Goal: Task Accomplishment & Management: Use online tool/utility

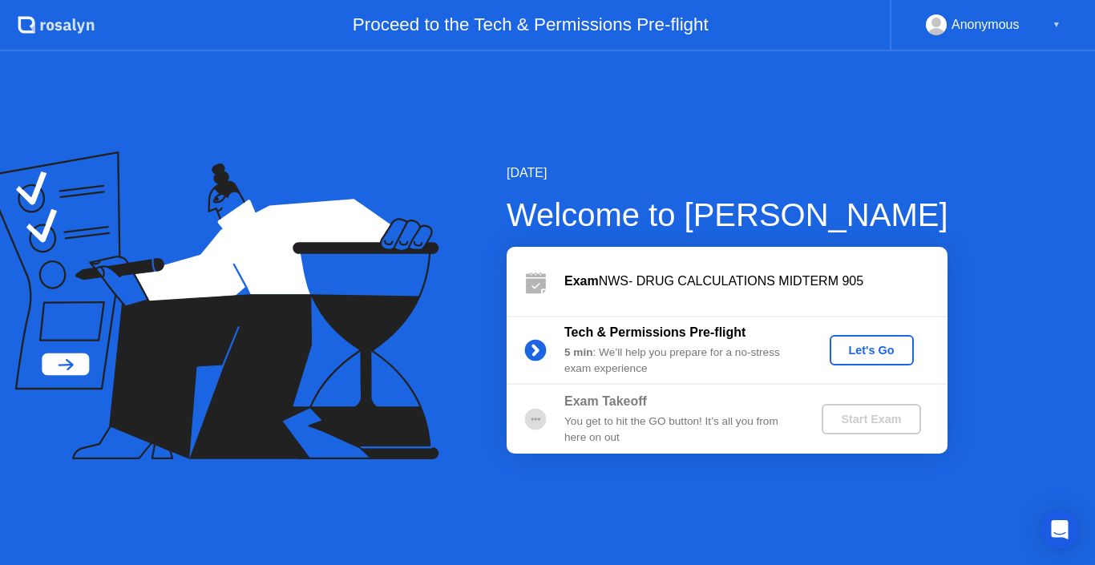
click at [841, 346] on div "Let's Go" at bounding box center [871, 350] width 71 height 13
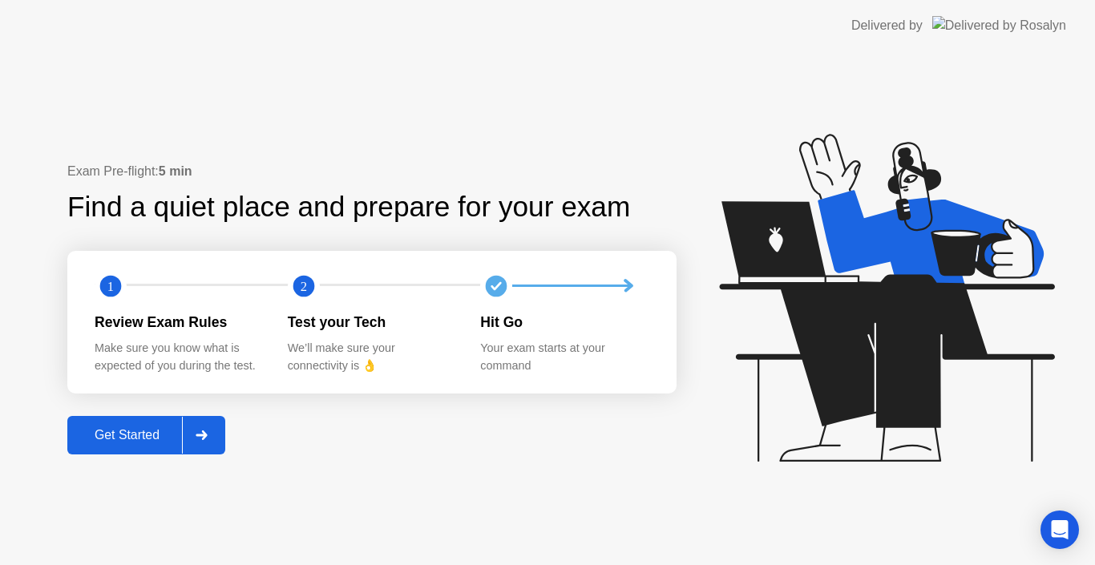
click at [106, 434] on div "Get Started" at bounding box center [127, 435] width 110 height 14
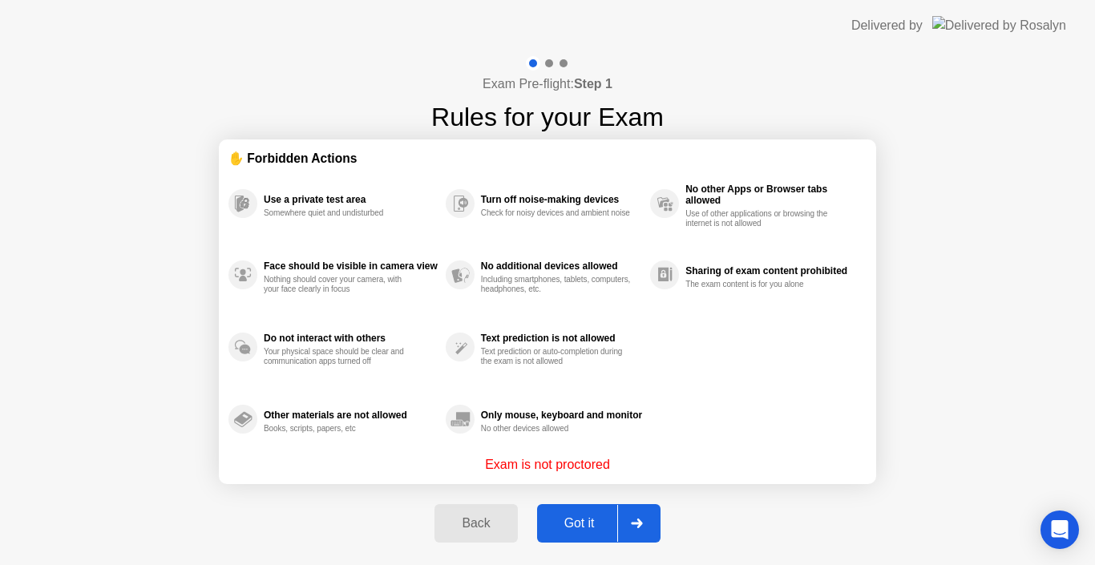
click at [568, 520] on div "Got it" at bounding box center [579, 523] width 75 height 14
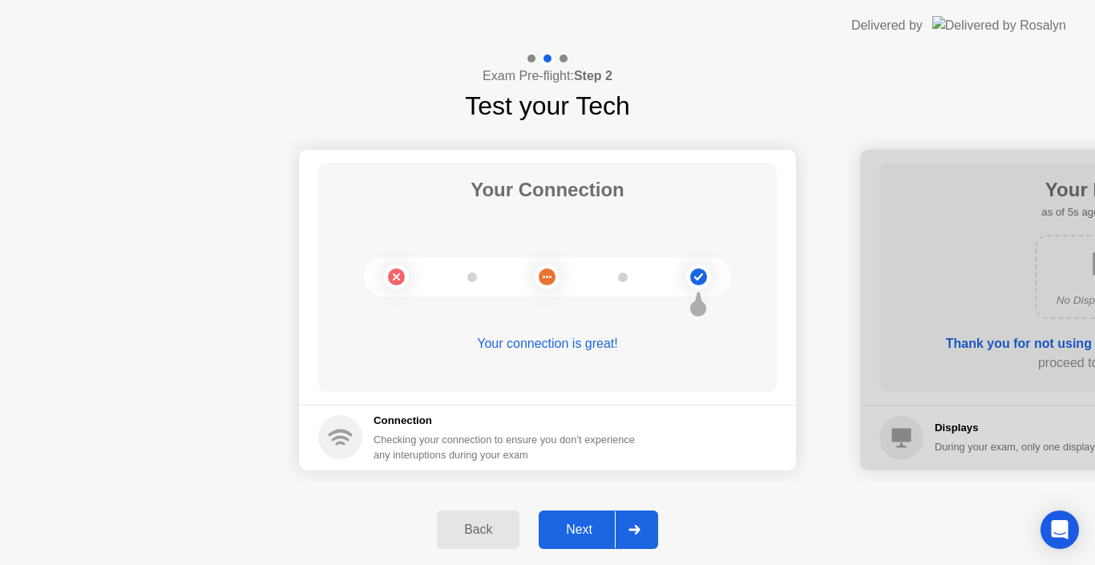
click at [582, 526] on div "Next" at bounding box center [578, 529] width 71 height 14
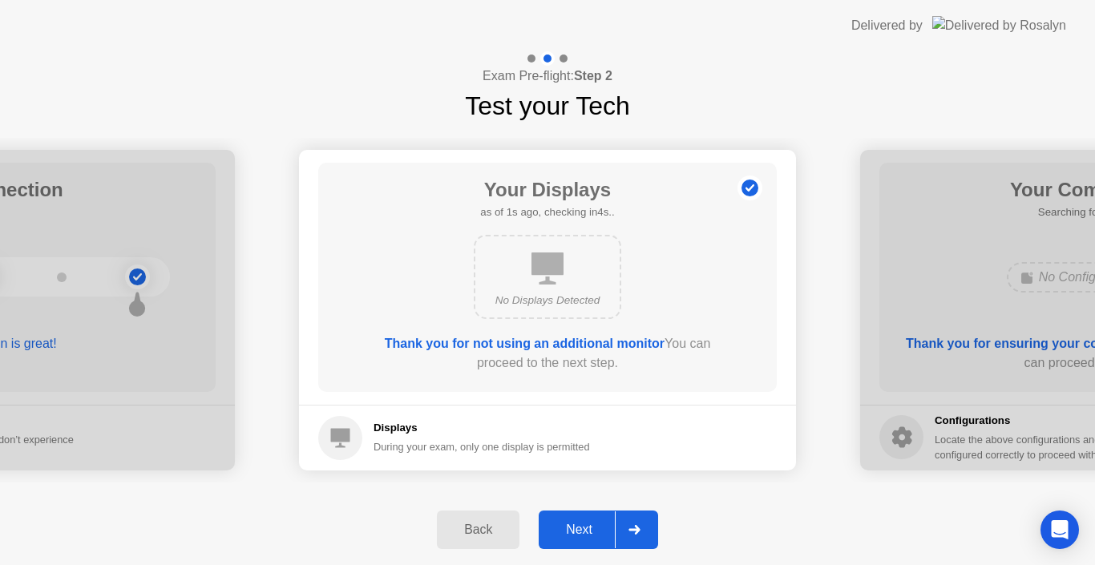
click at [582, 526] on div "Next" at bounding box center [578, 529] width 71 height 14
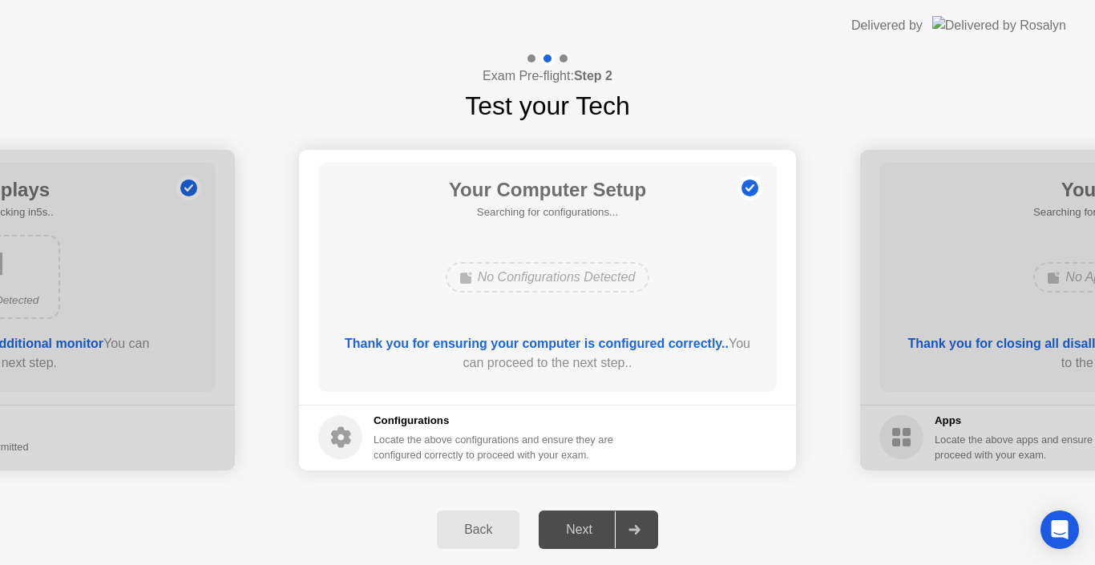
click at [582, 526] on div "Next" at bounding box center [578, 529] width 71 height 14
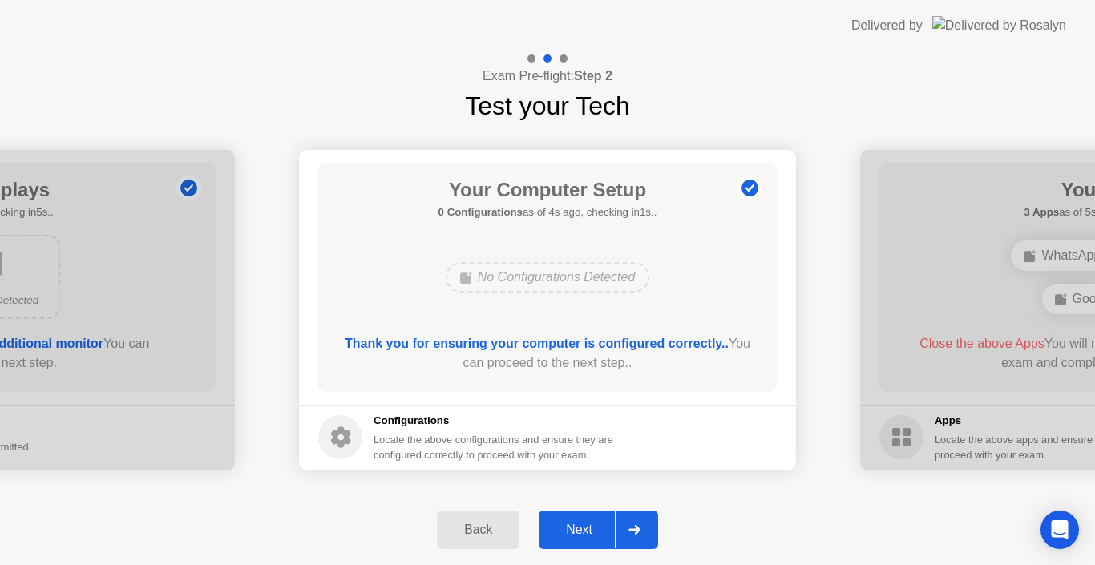
click at [565, 533] on div "Next" at bounding box center [578, 529] width 71 height 14
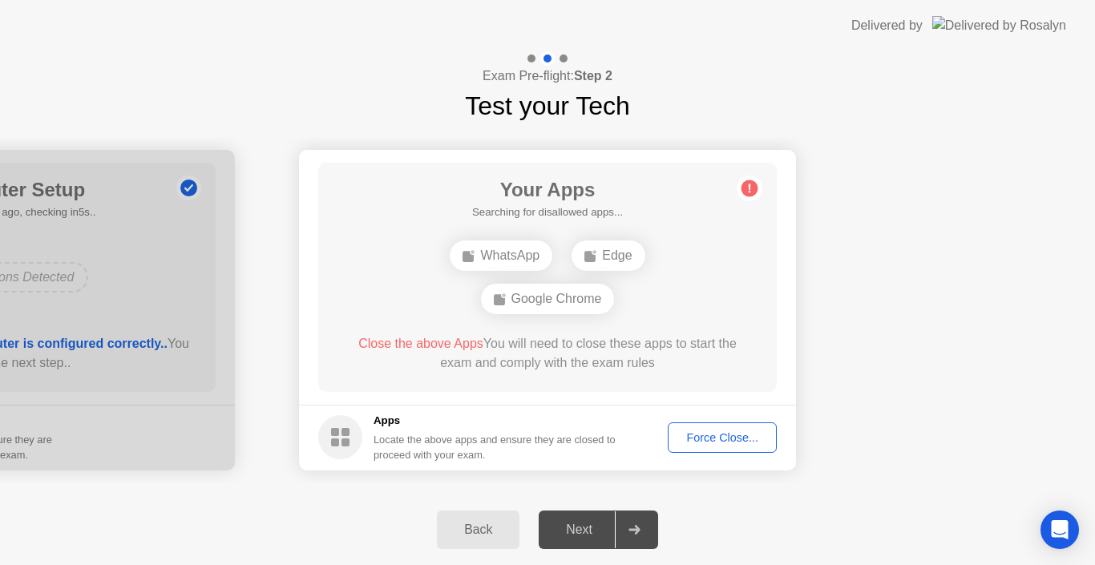
click at [720, 435] on div "Force Close..." at bounding box center [722, 437] width 98 height 13
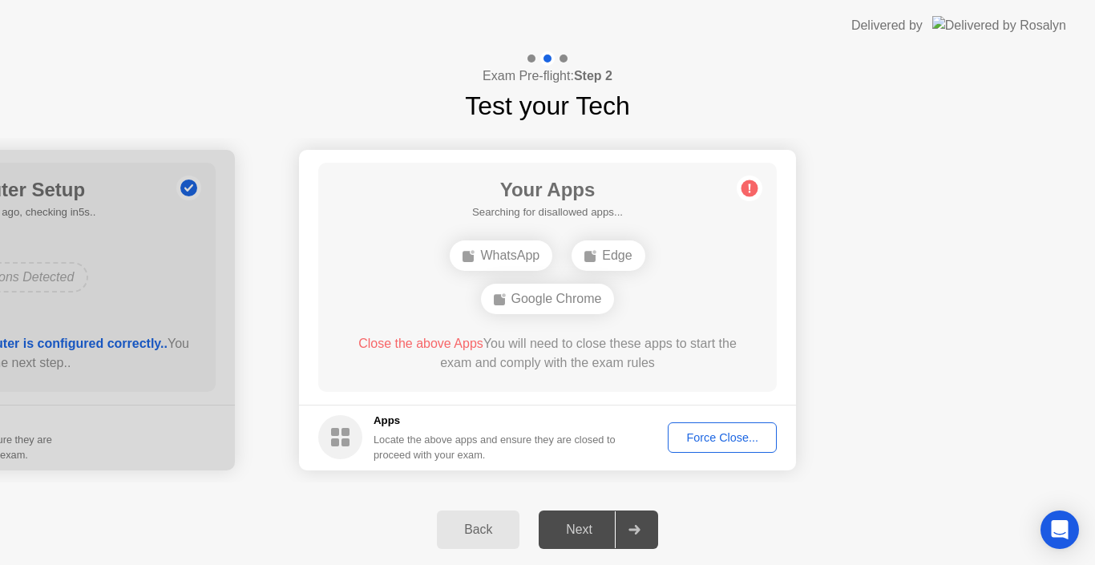
click at [583, 530] on div "Next" at bounding box center [578, 529] width 71 height 14
click at [720, 437] on div "Force Close..." at bounding box center [722, 437] width 98 height 13
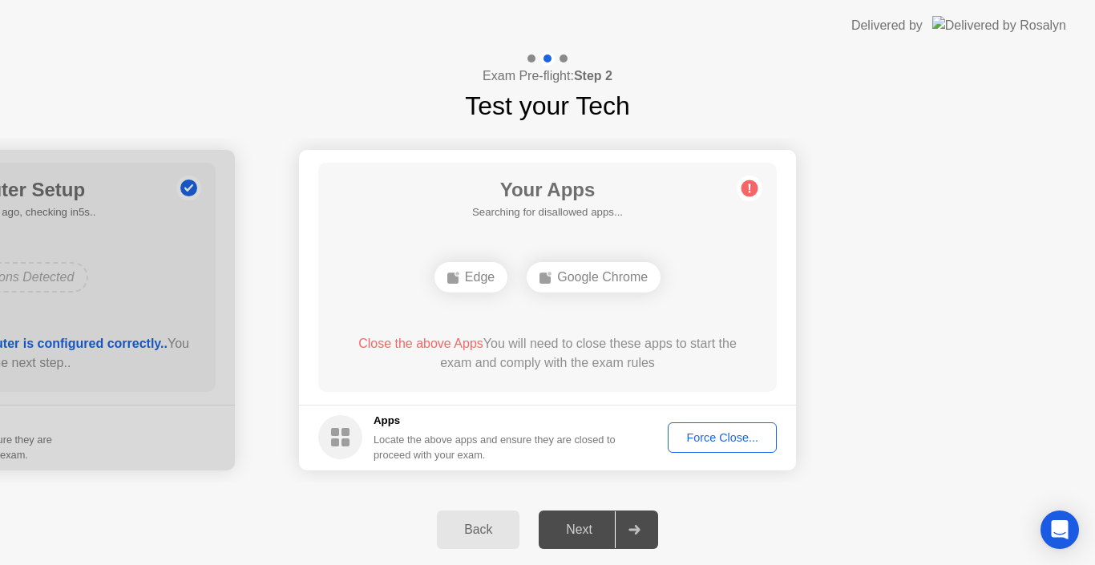
click at [726, 441] on div "Force Close..." at bounding box center [722, 437] width 98 height 13
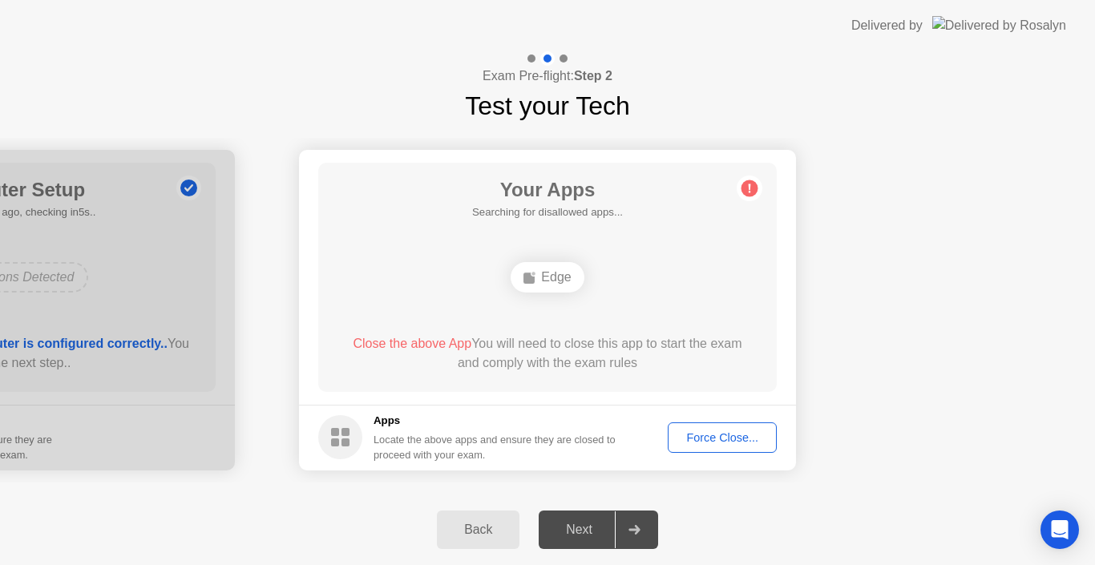
click at [702, 434] on div "Force Close..." at bounding box center [722, 437] width 98 height 13
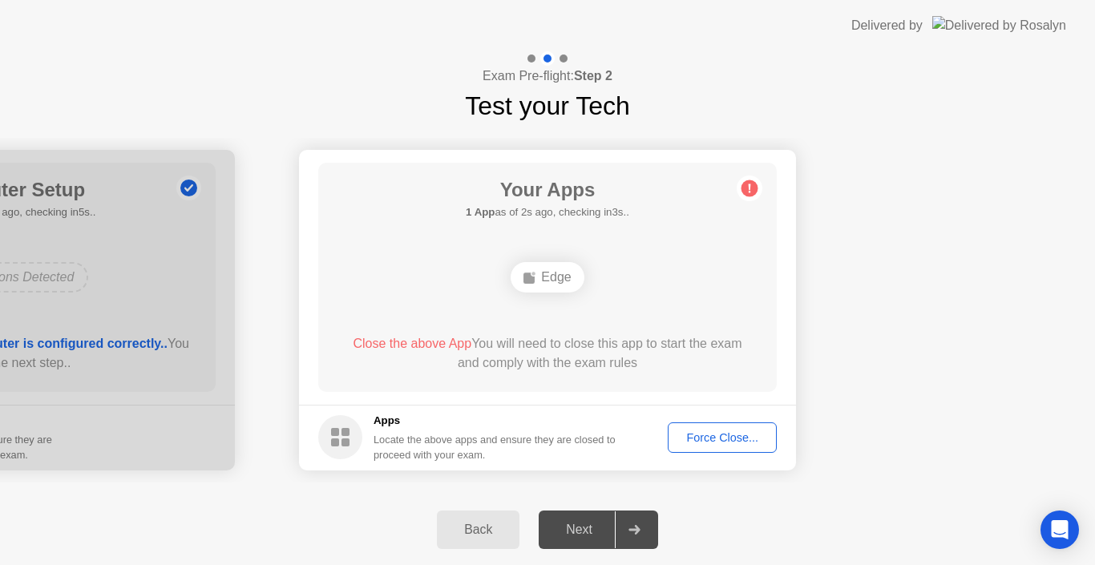
click at [720, 433] on div "Force Close..." at bounding box center [722, 437] width 98 height 13
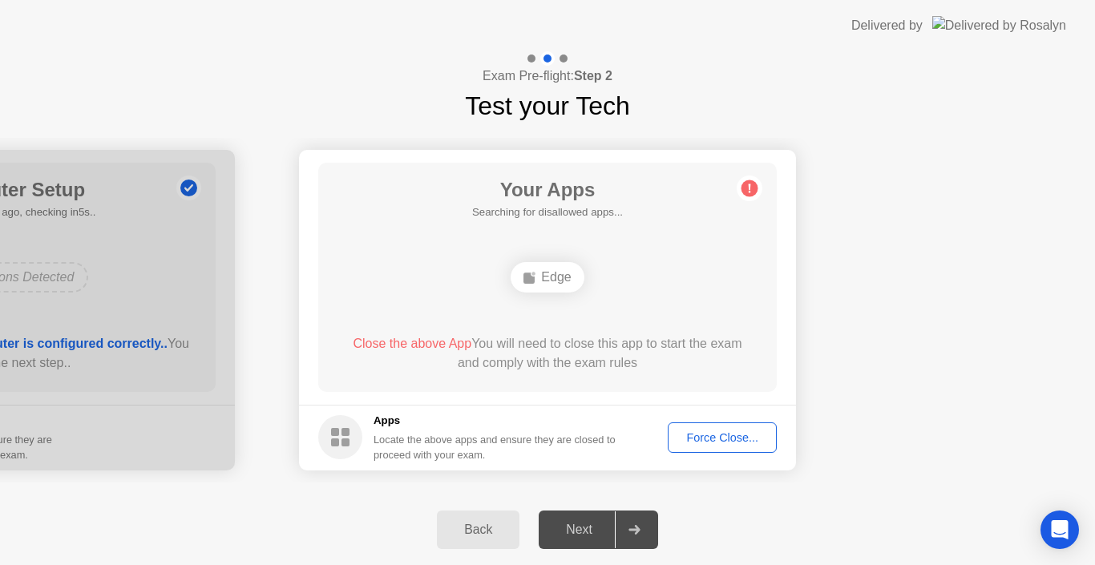
click at [718, 441] on div "Force Close..." at bounding box center [722, 437] width 98 height 13
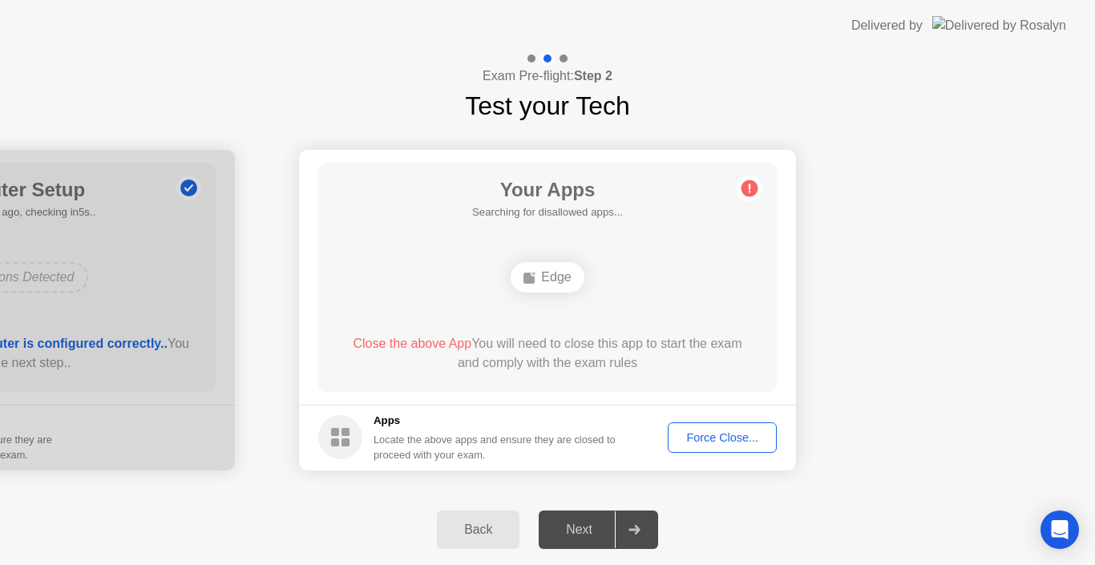
click at [728, 435] on div "Force Close..." at bounding box center [722, 437] width 98 height 13
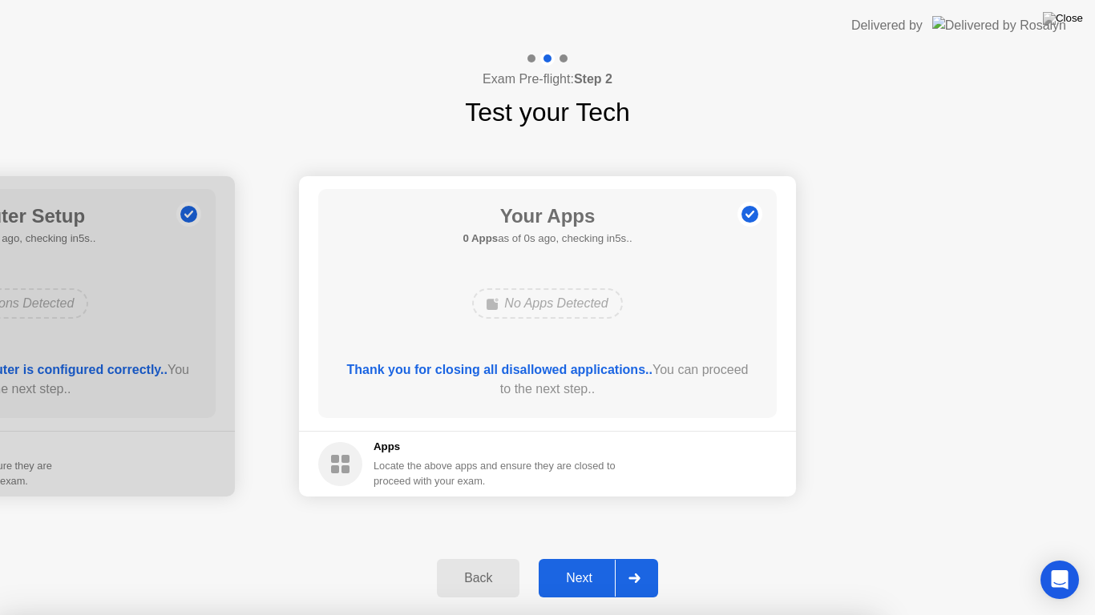
drag, startPoint x: 863, startPoint y: 506, endPoint x: 629, endPoint y: 562, distance: 240.4
click at [567, 564] on div "Next" at bounding box center [578, 578] width 71 height 14
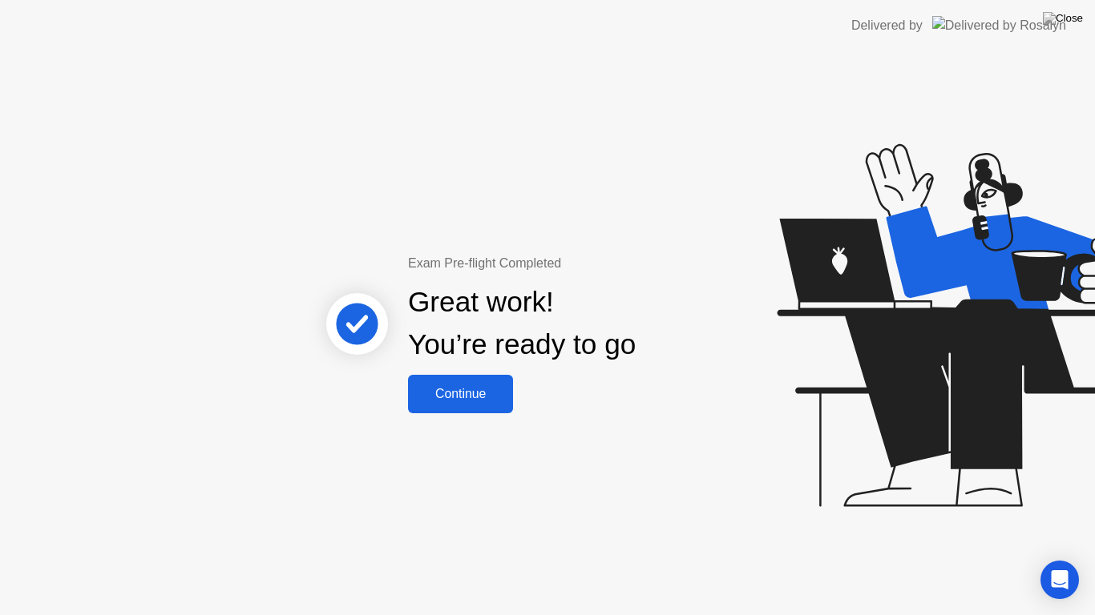
click at [469, 387] on div "Continue" at bounding box center [460, 394] width 95 height 14
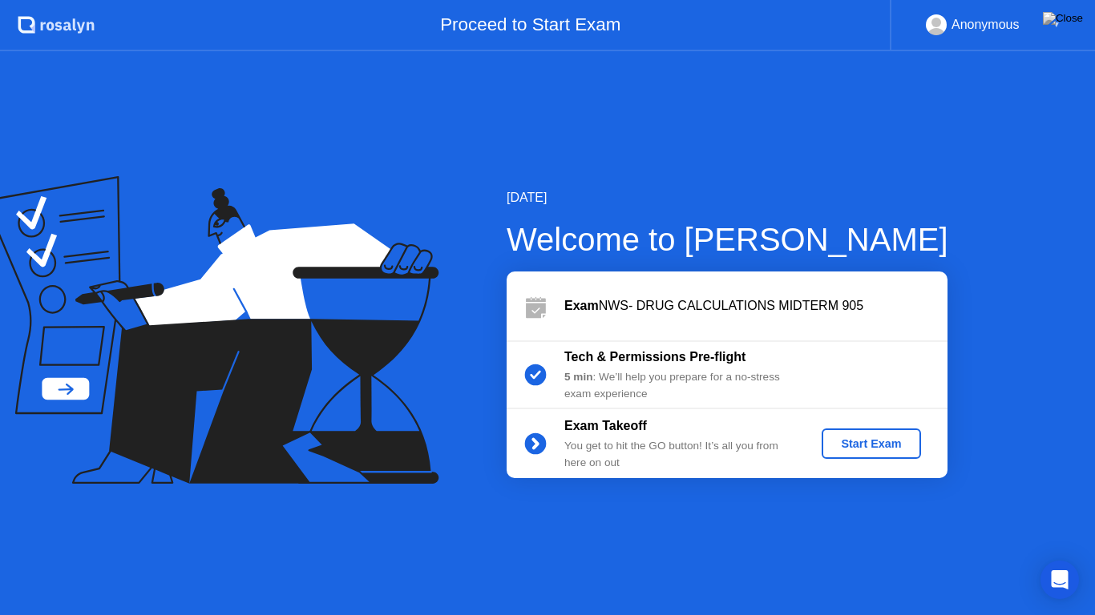
click at [853, 444] on div "Start Exam" at bounding box center [871, 443] width 86 height 13
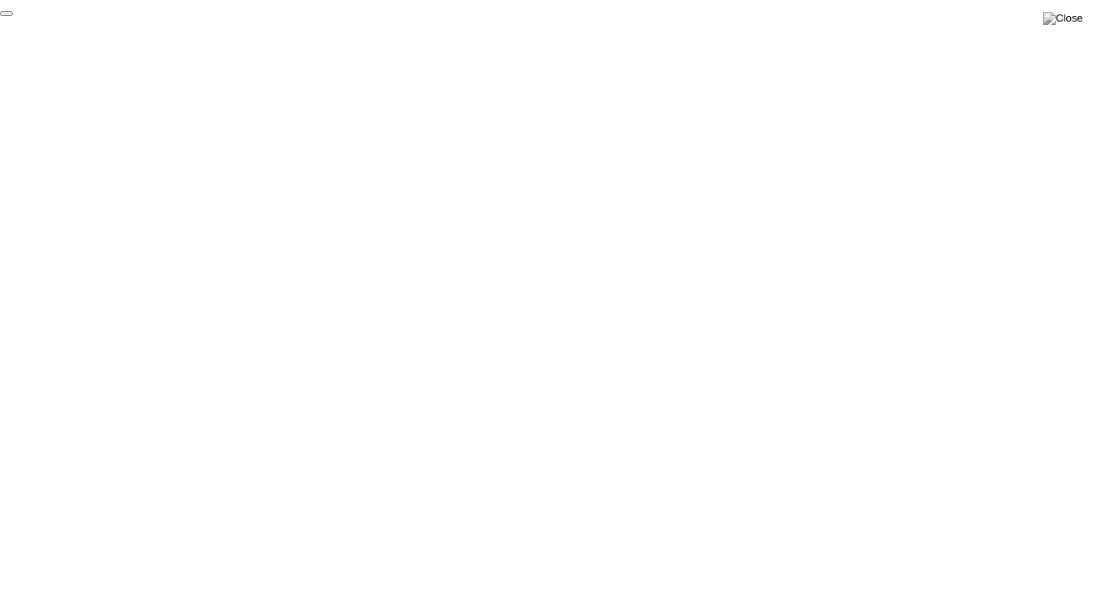
click div "End Proctoring Session"
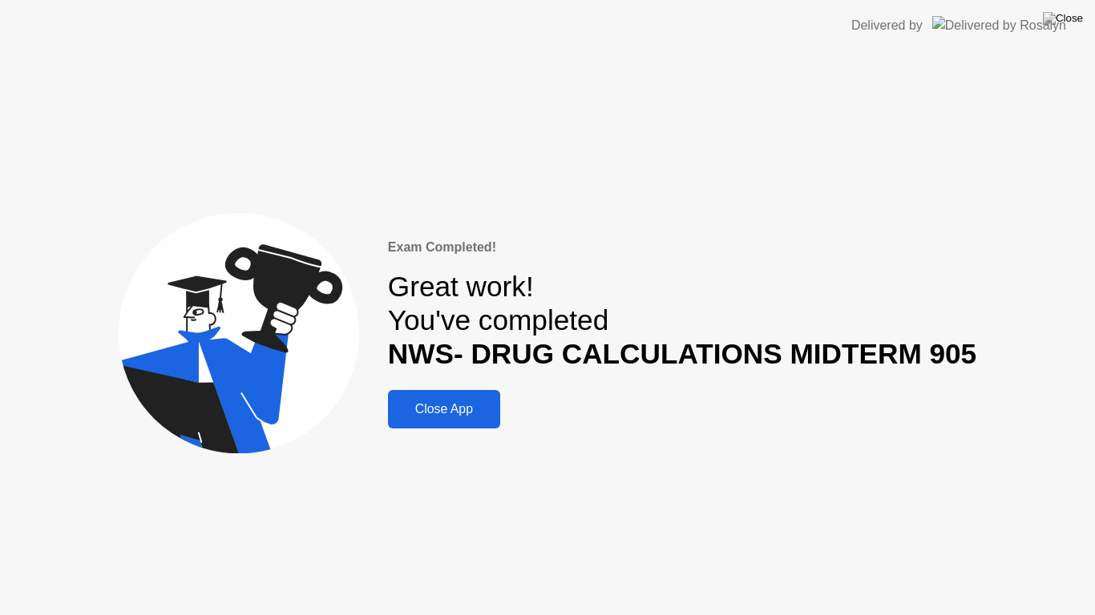
click at [458, 397] on button "Close App" at bounding box center [444, 409] width 112 height 38
